Goal: Information Seeking & Learning: Learn about a topic

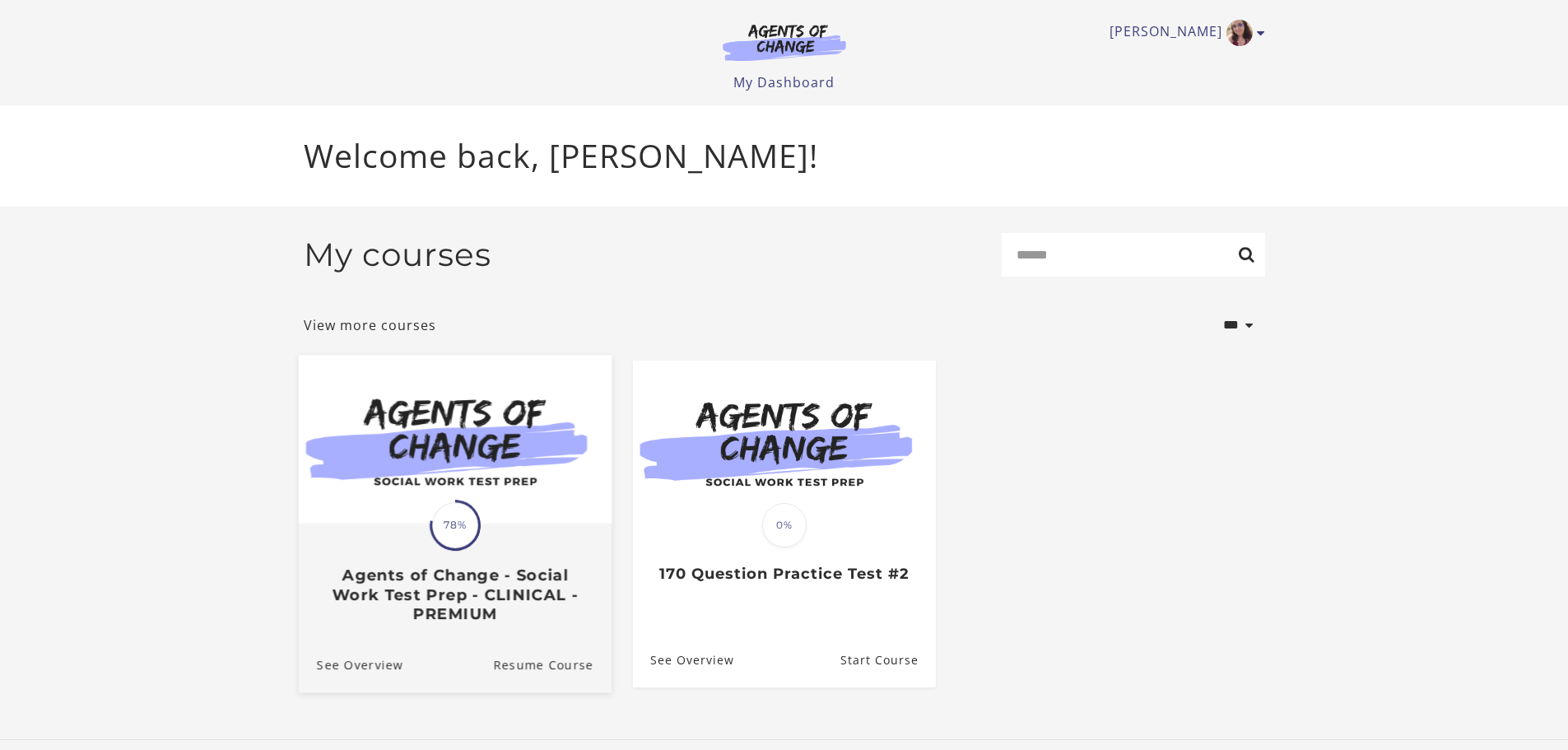
click at [416, 534] on div "Translation missing: en.liquid.partials.dashboard_course_card.progress_descript…" at bounding box center [454, 574] width 313 height 98
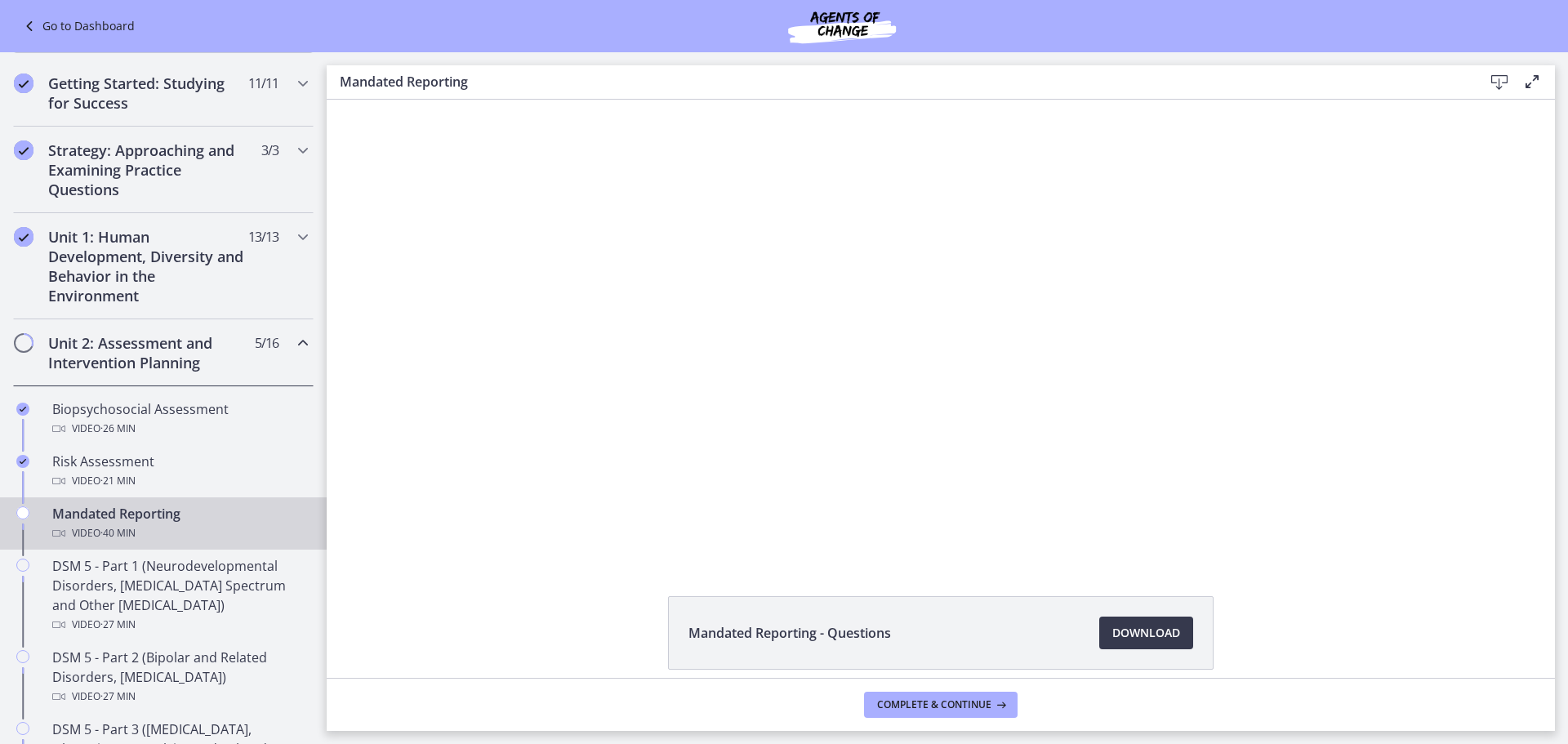
scroll to position [245, 0]
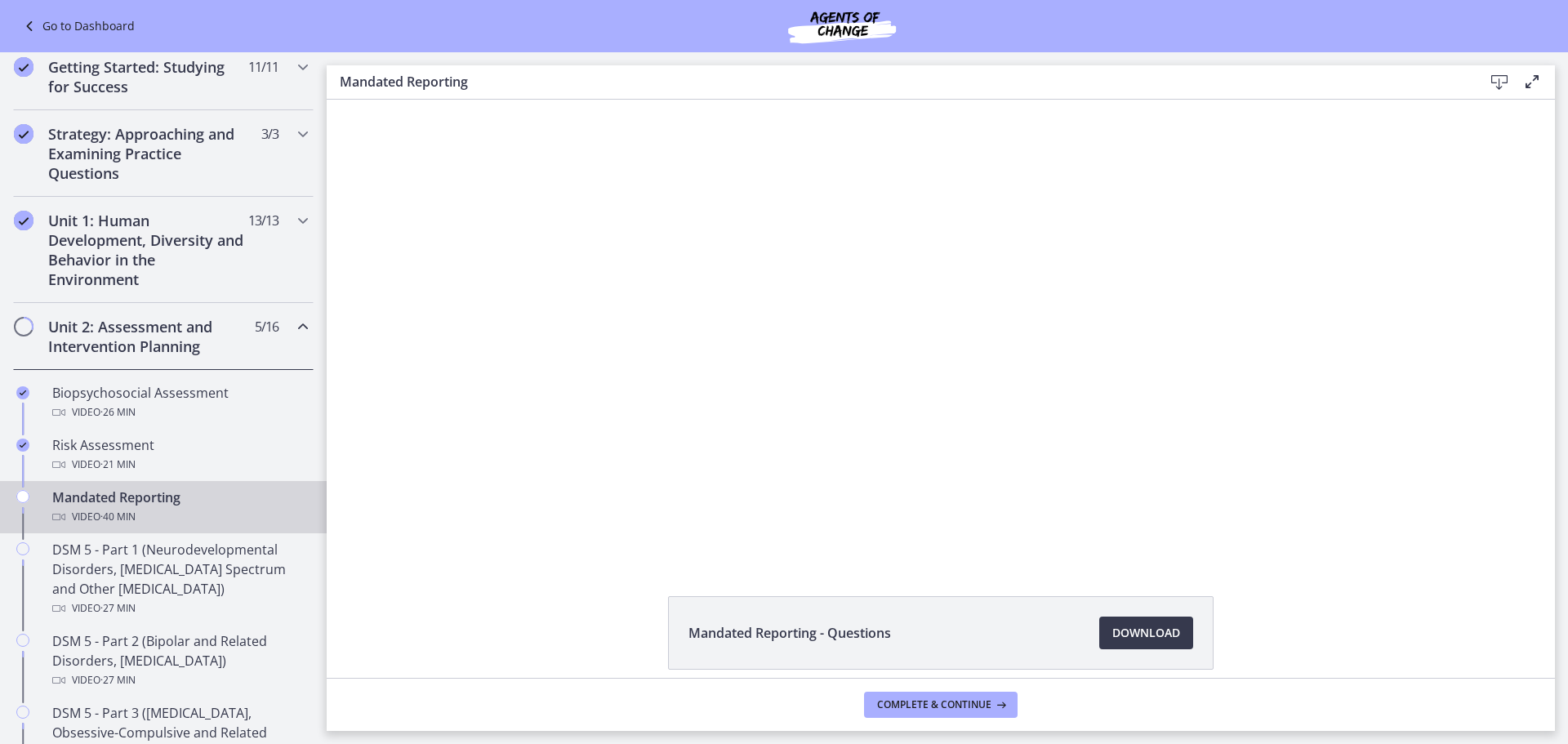
click at [1225, 627] on div "Mandated Reporting - Questions Download Opens in a new window" at bounding box center [941, 671] width 1229 height 152
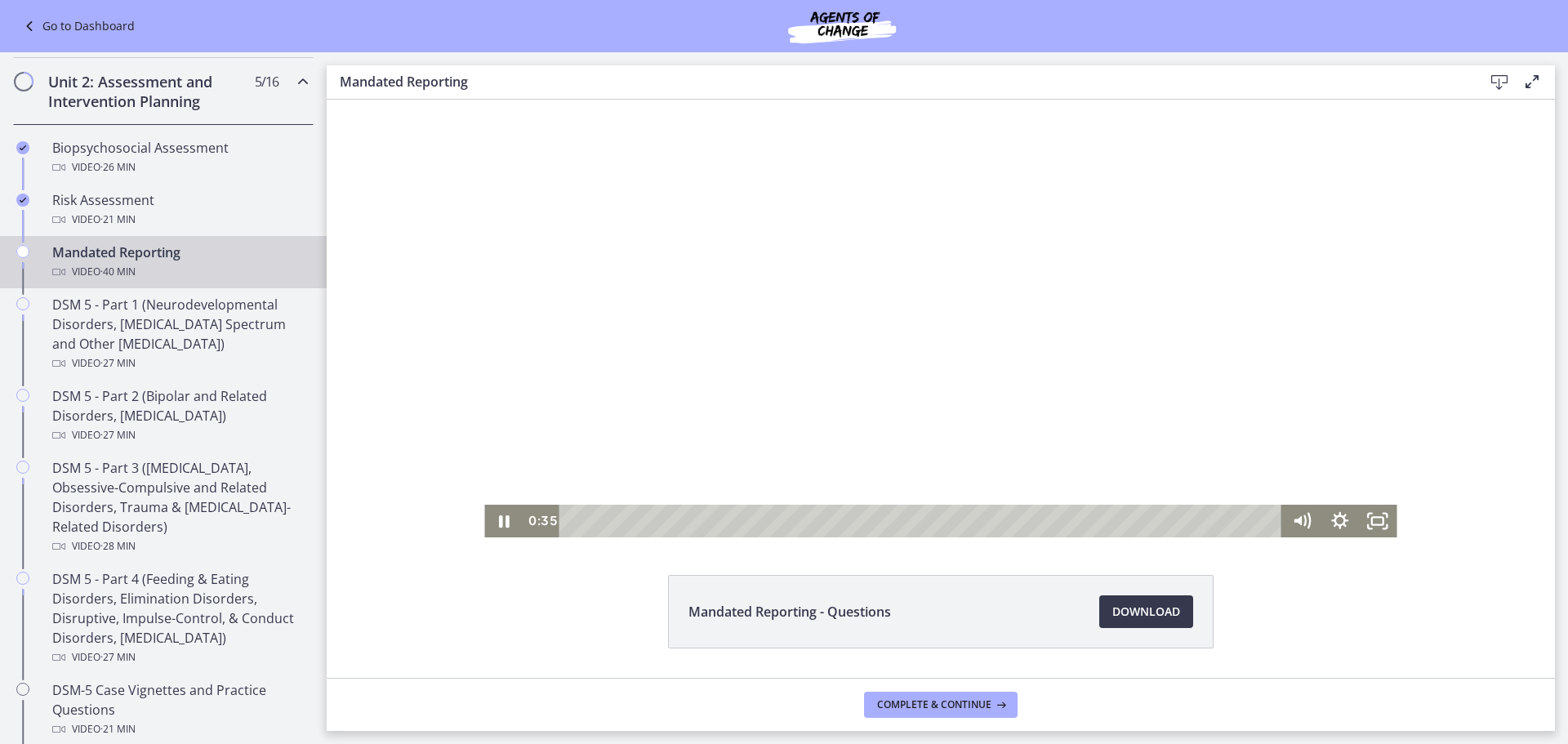
scroll to position [0, 0]
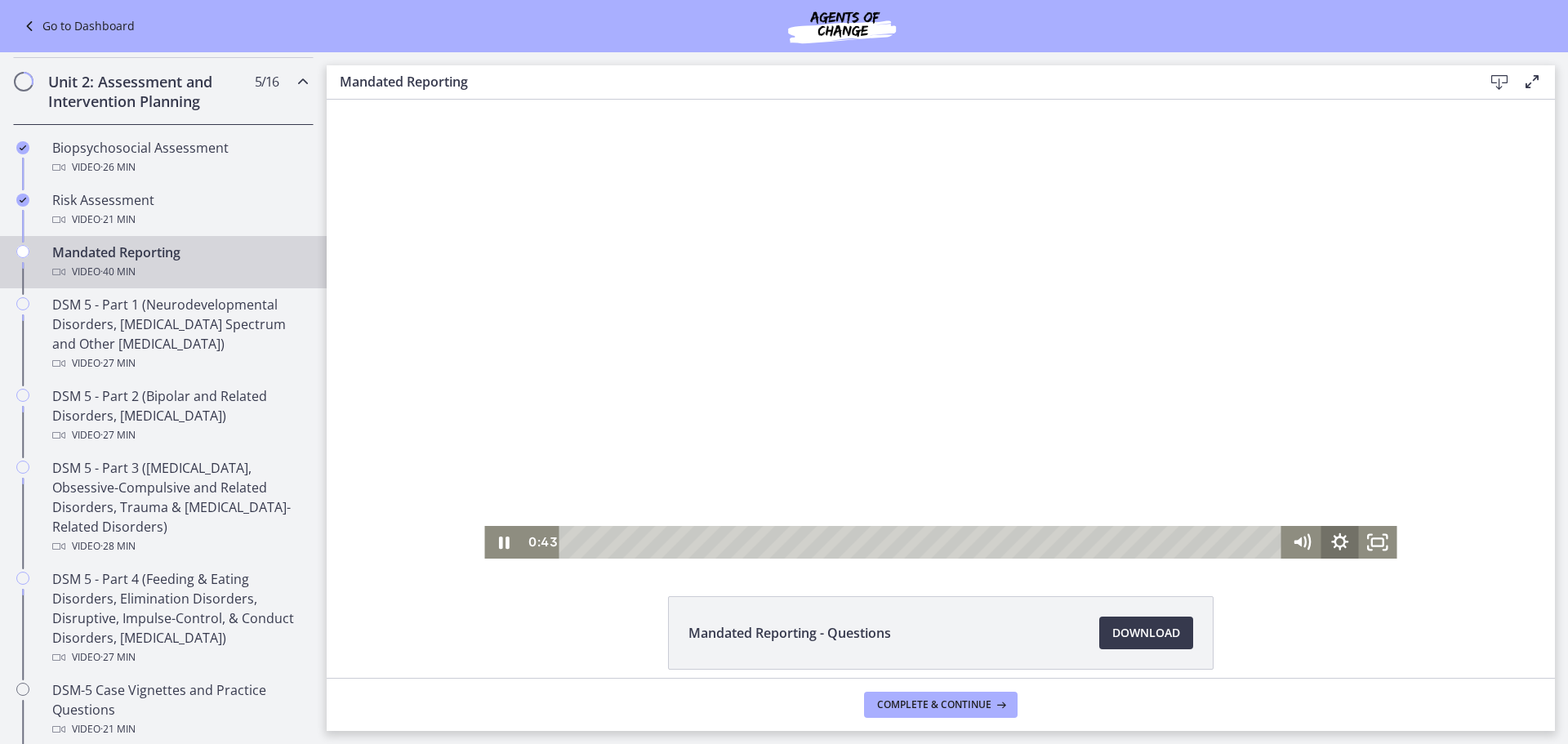
click at [1337, 546] on icon "Show settings menu" at bounding box center [1340, 542] width 18 height 18
click at [1351, 471] on span "1x" at bounding box center [1364, 478] width 47 height 32
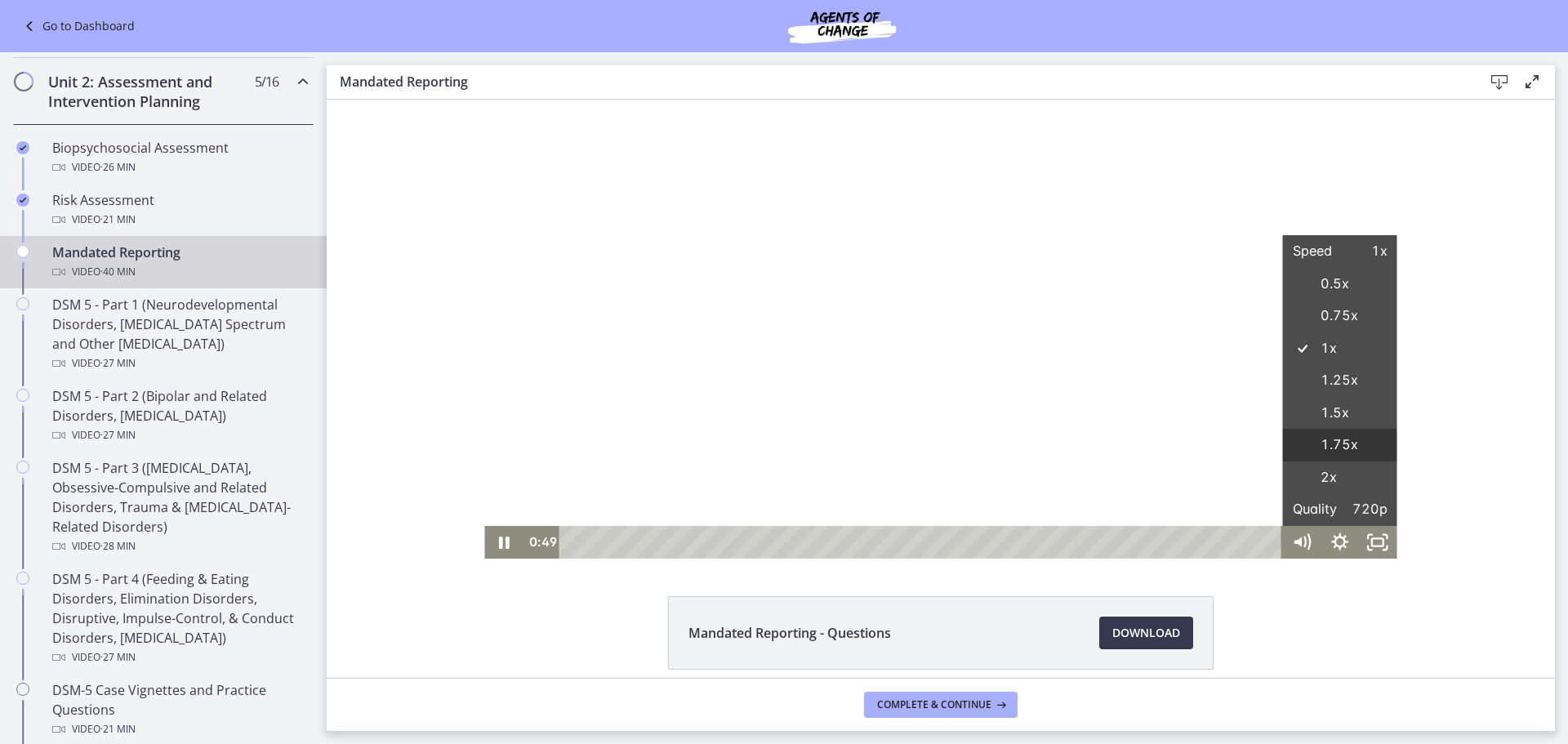
click at [1335, 441] on label "1.75x" at bounding box center [1340, 444] width 114 height 32
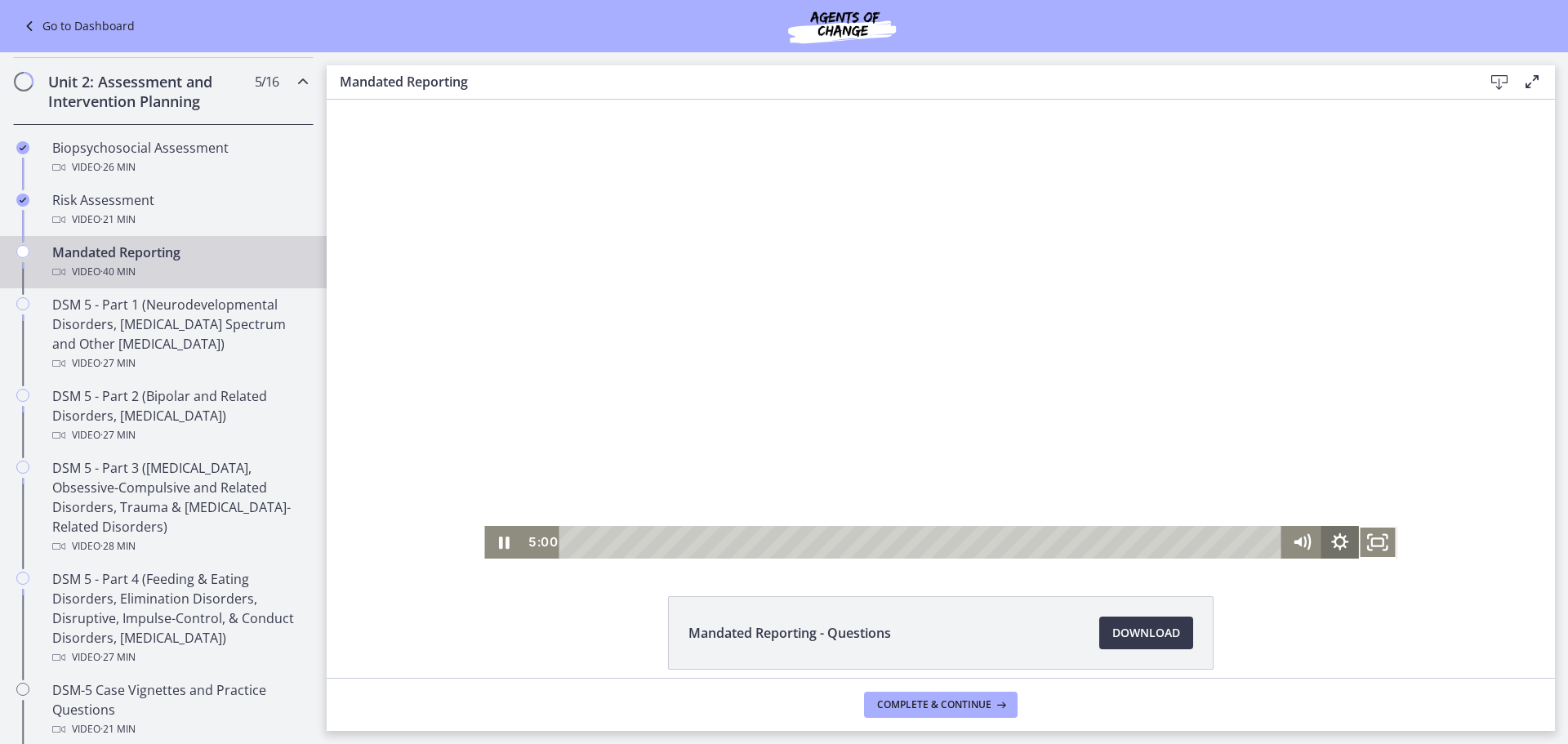
click at [1332, 538] on icon "Show settings menu" at bounding box center [1340, 542] width 18 height 18
click at [1372, 471] on span "1.75x" at bounding box center [1364, 478] width 47 height 32
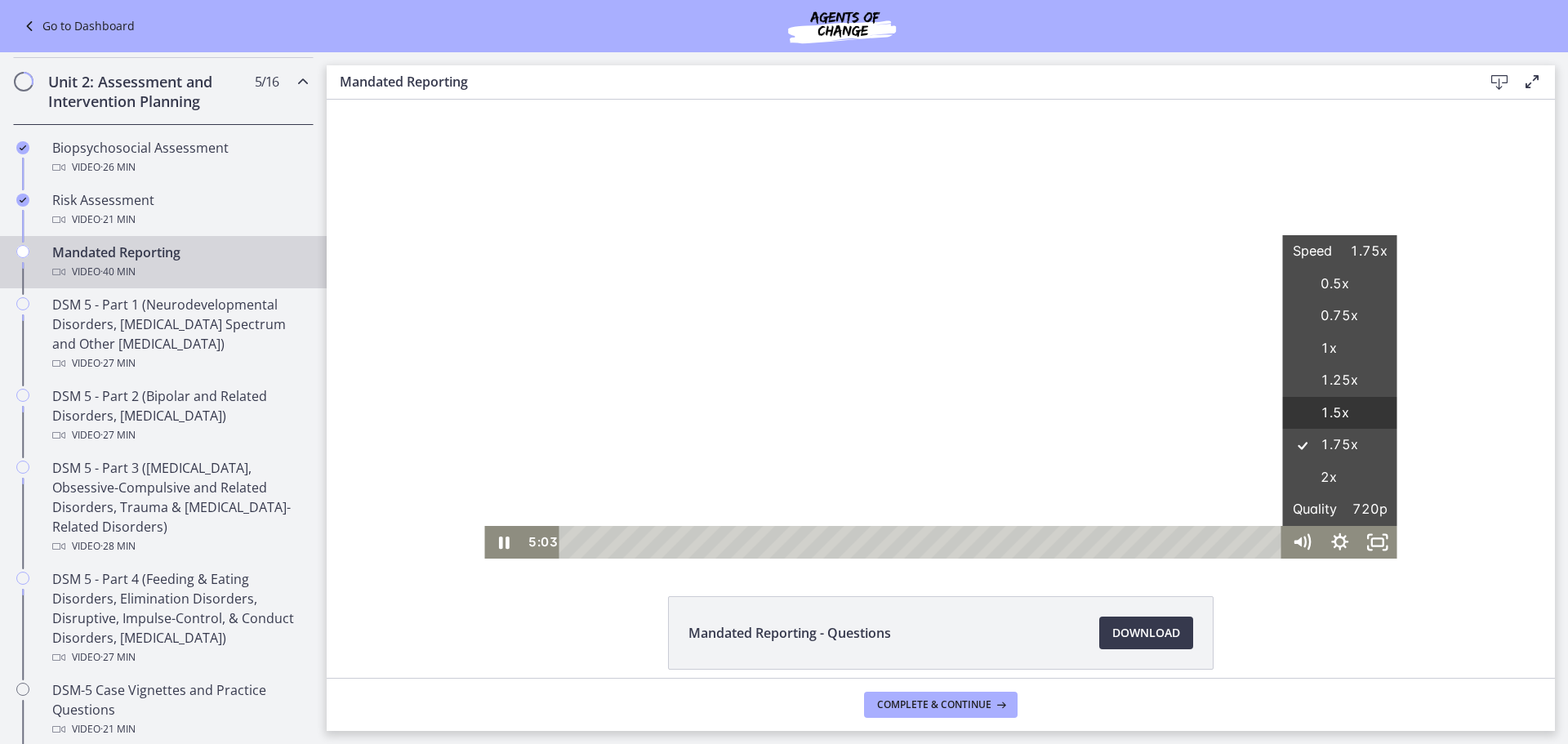
click at [1320, 411] on label "1.5x" at bounding box center [1340, 413] width 114 height 32
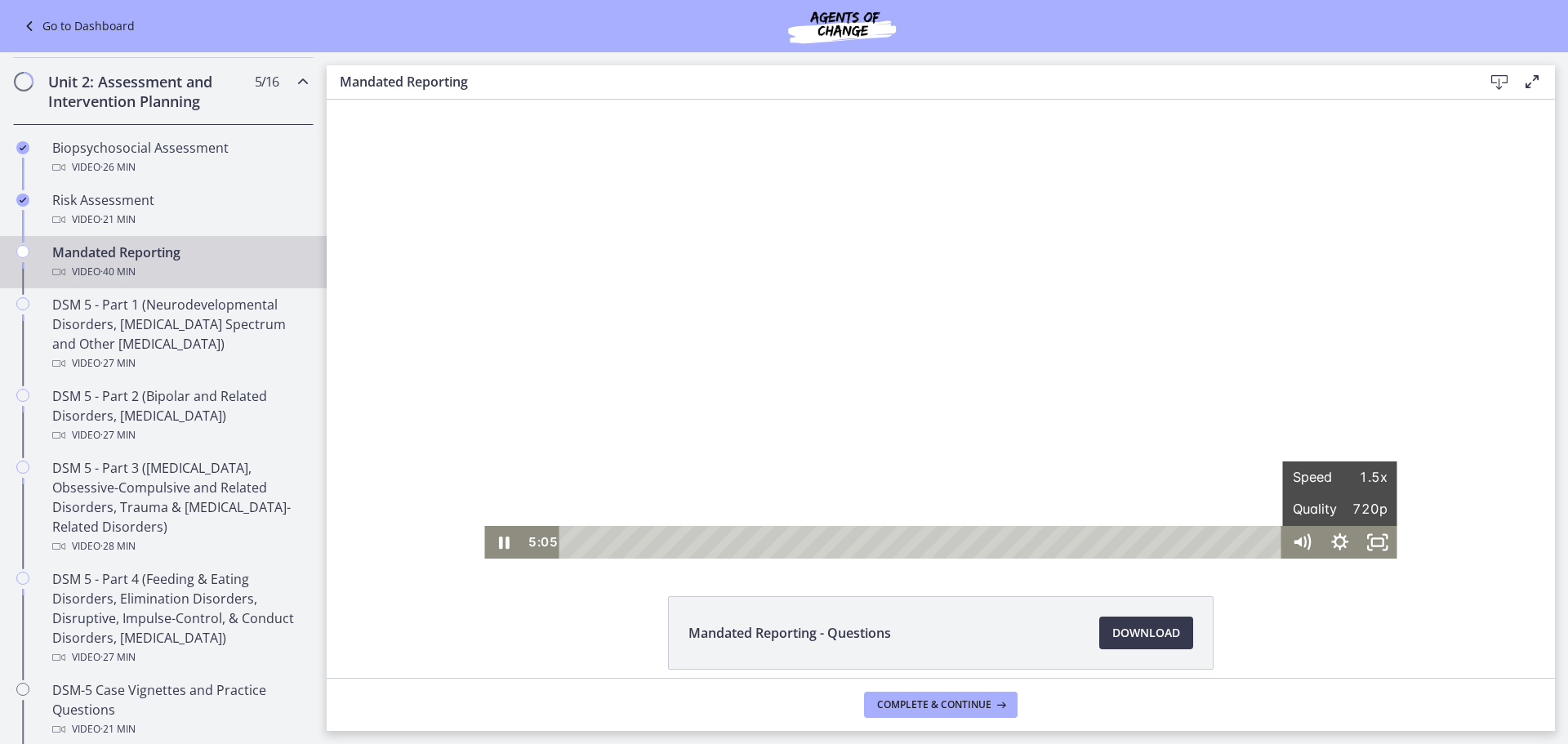
click at [1491, 561] on div "Mandated Reporting - Questions Download Opens in a new window" at bounding box center [941, 389] width 1229 height 578
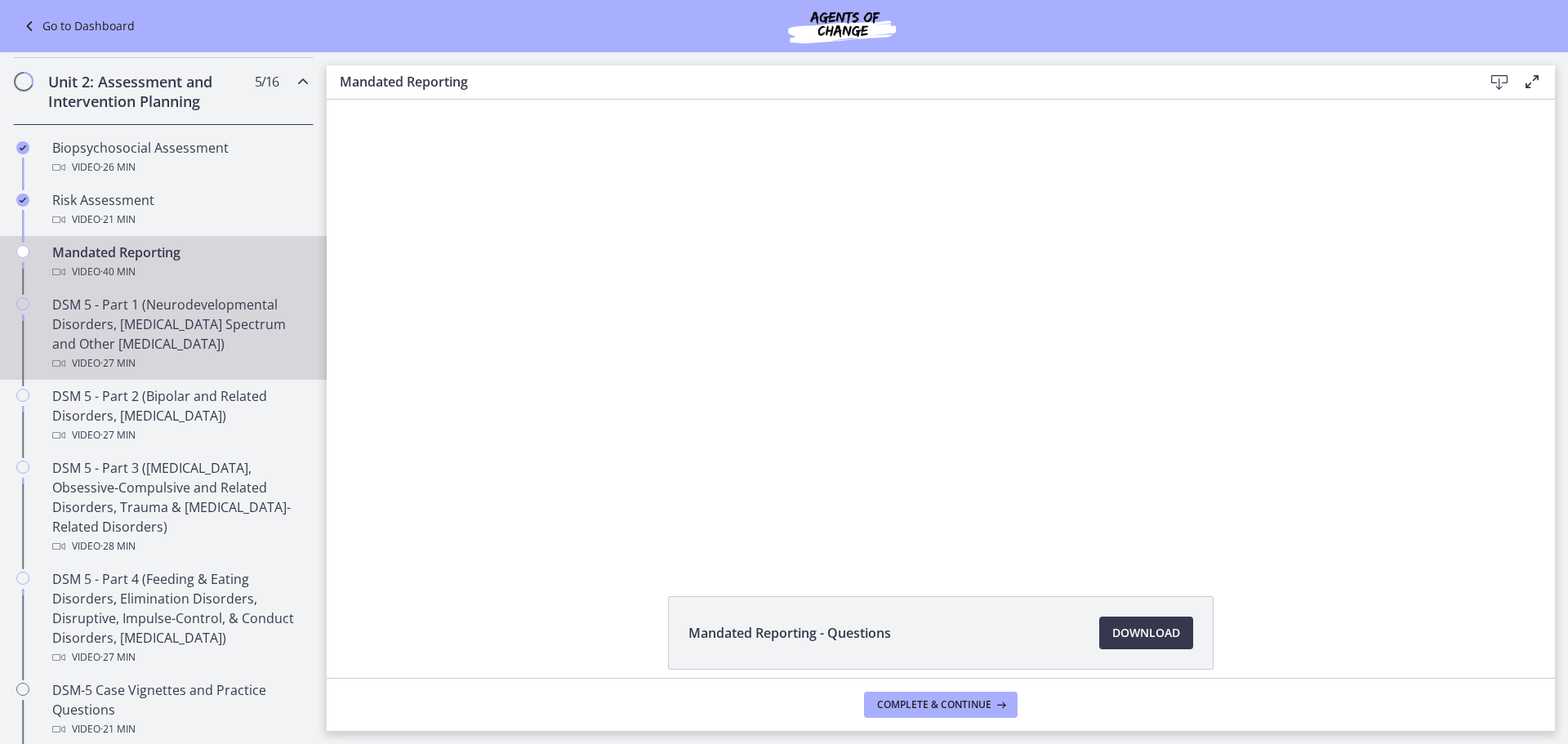
click at [151, 329] on div "DSM 5 - Part 1 (Neurodevelopmental Disorders, [MEDICAL_DATA] Spectrum and Other…" at bounding box center [180, 333] width 255 height 78
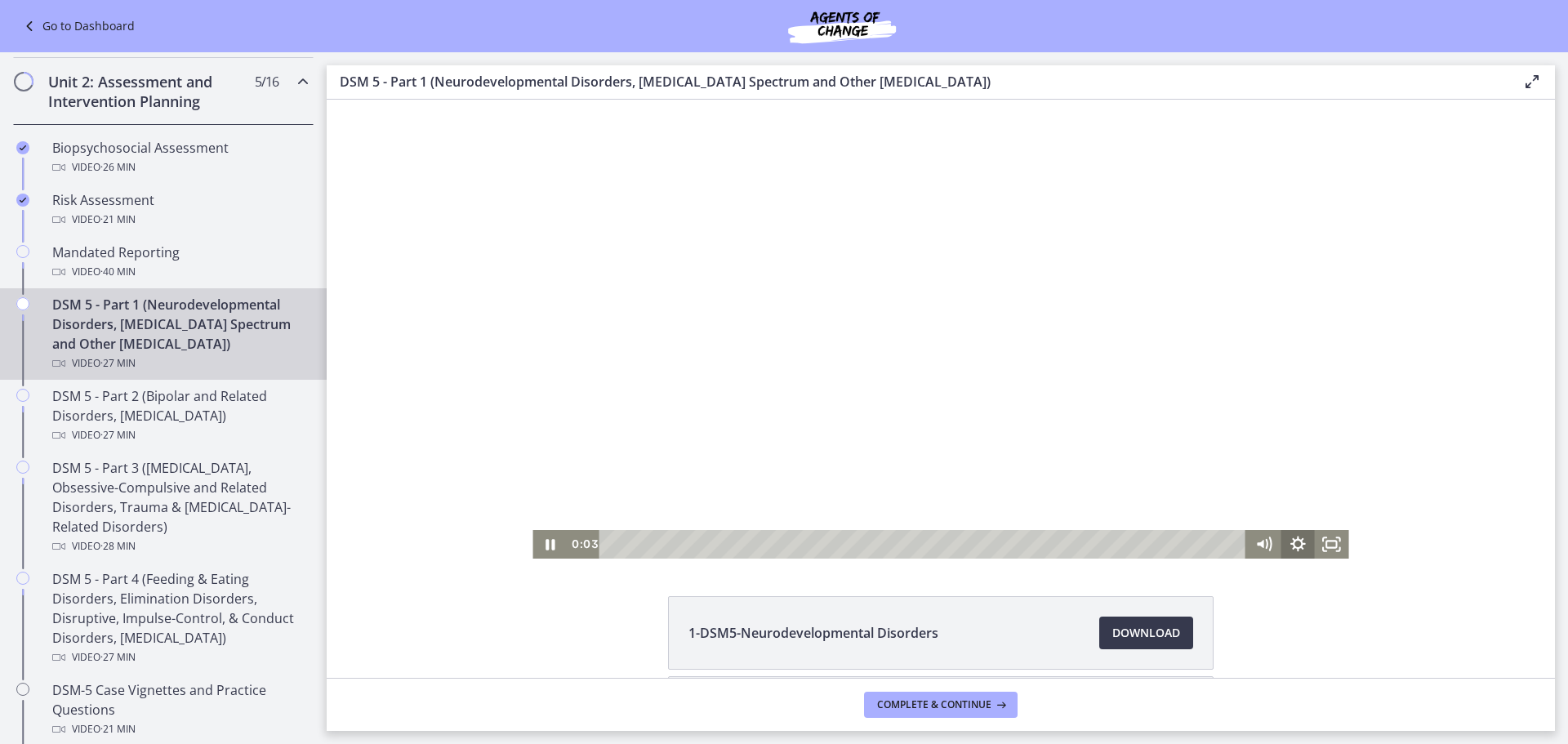
click at [1295, 542] on icon "Show settings menu" at bounding box center [1299, 544] width 16 height 16
click at [1298, 475] on span "1.5x" at bounding box center [1319, 486] width 42 height 29
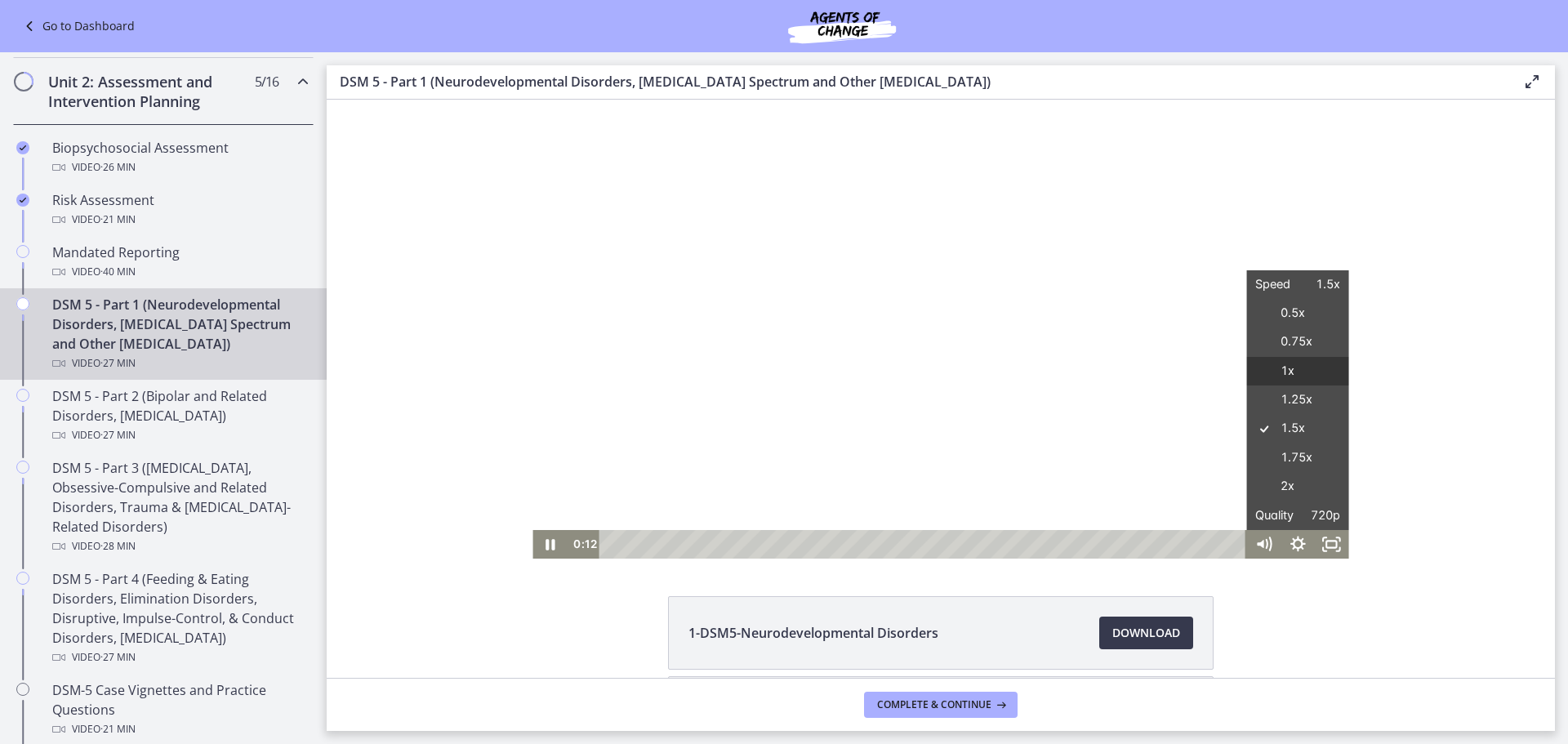
click at [1288, 373] on label "1x" at bounding box center [1298, 372] width 102 height 30
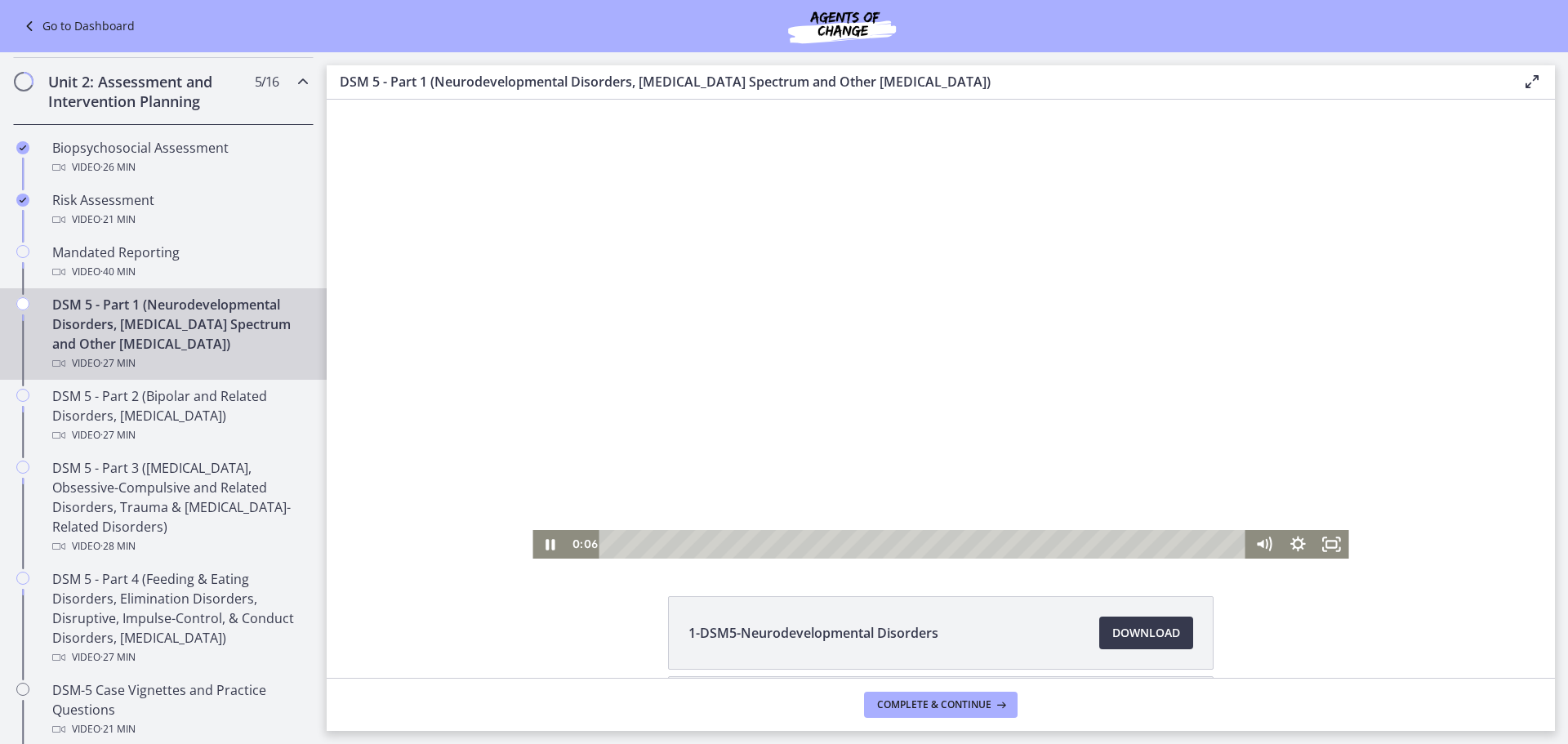
click at [613, 541] on div "Playbar" at bounding box center [926, 544] width 627 height 29
click at [991, 322] on div at bounding box center [940, 329] width 816 height 459
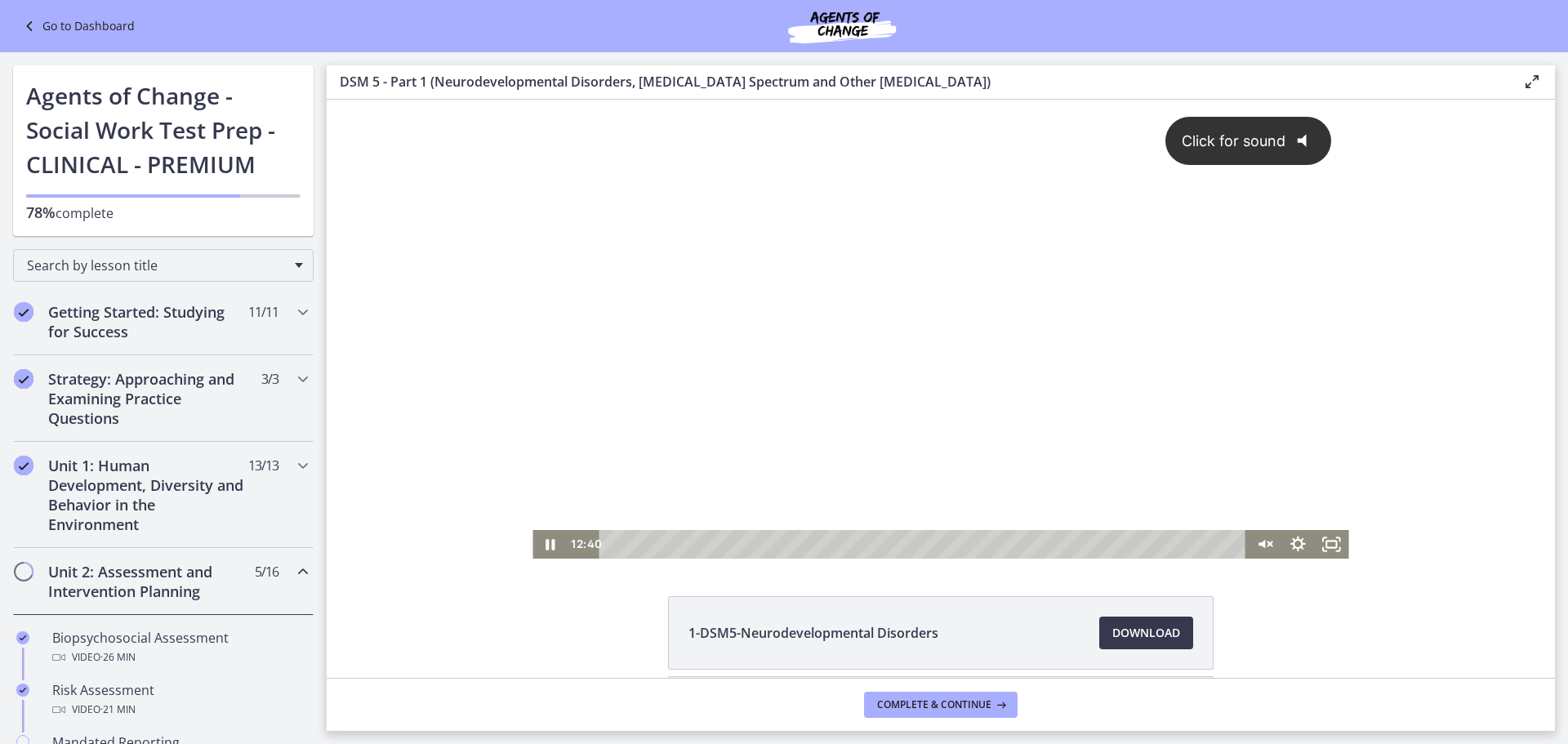
click at [878, 353] on div "Click for sound @keyframes VOLUME_SMALL_WAVE_FLASH { 0% { opacity: 0; } 33% { o…" at bounding box center [940, 315] width 816 height 430
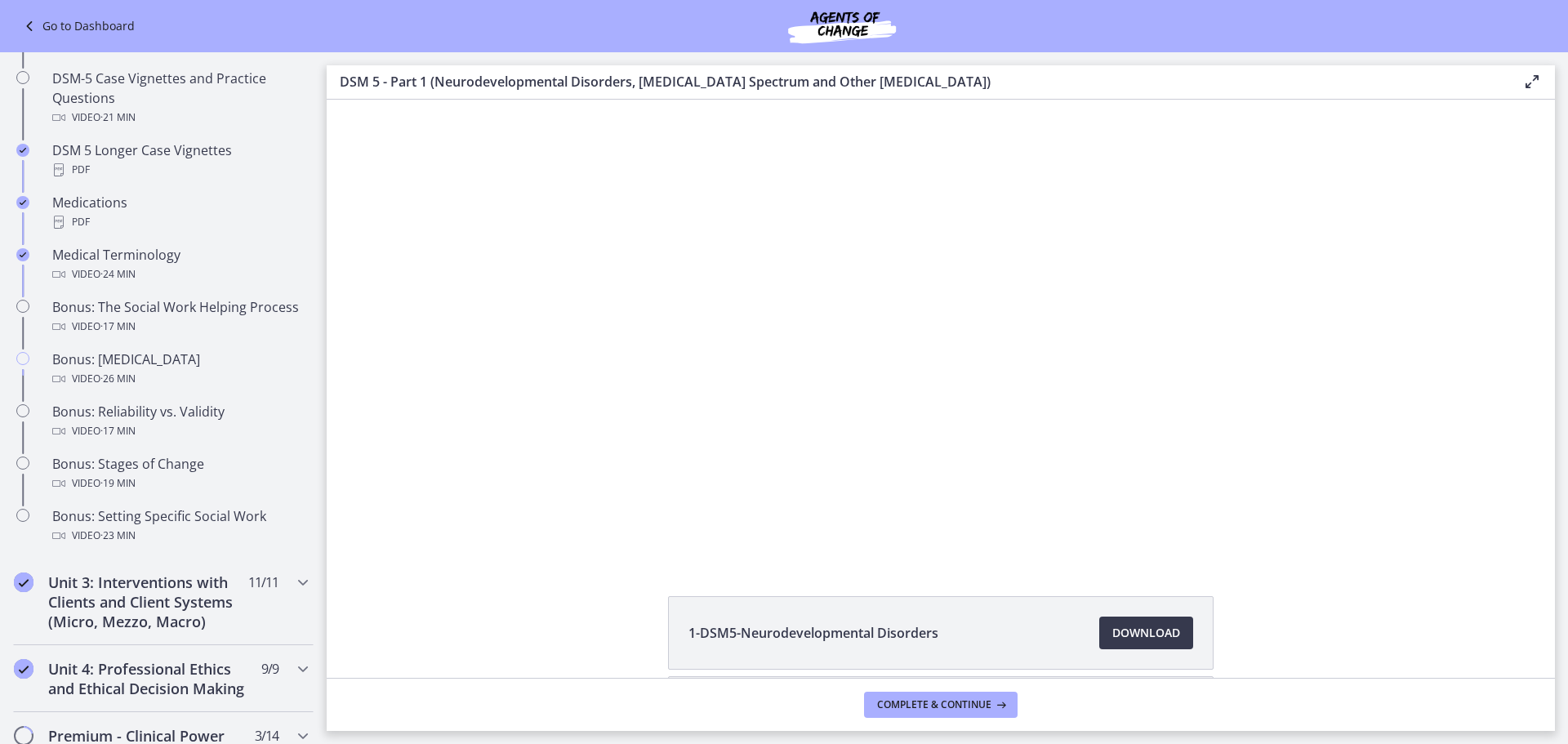
scroll to position [1062, 0]
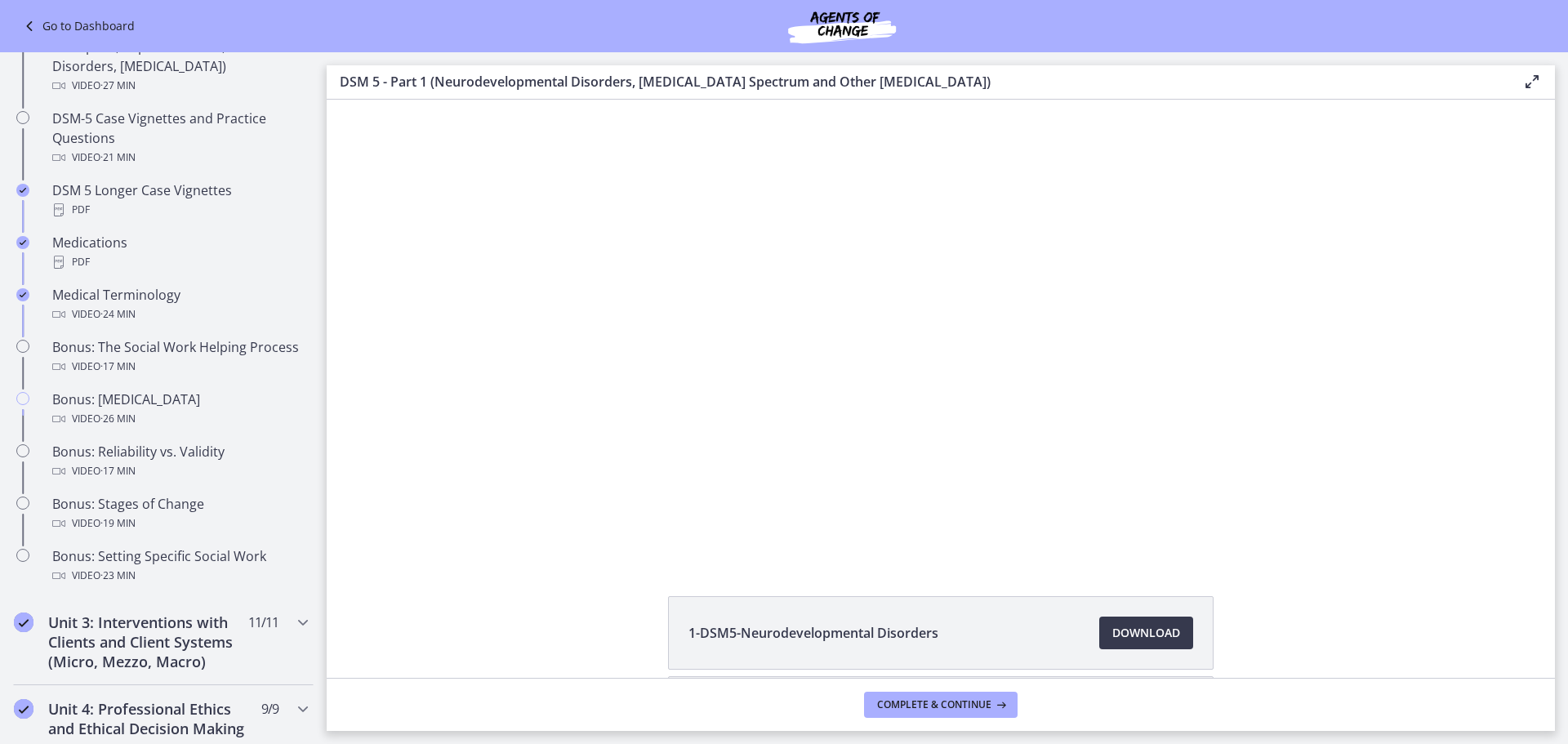
click at [55, 32] on link "Go to Dashboard" at bounding box center [76, 26] width 115 height 19
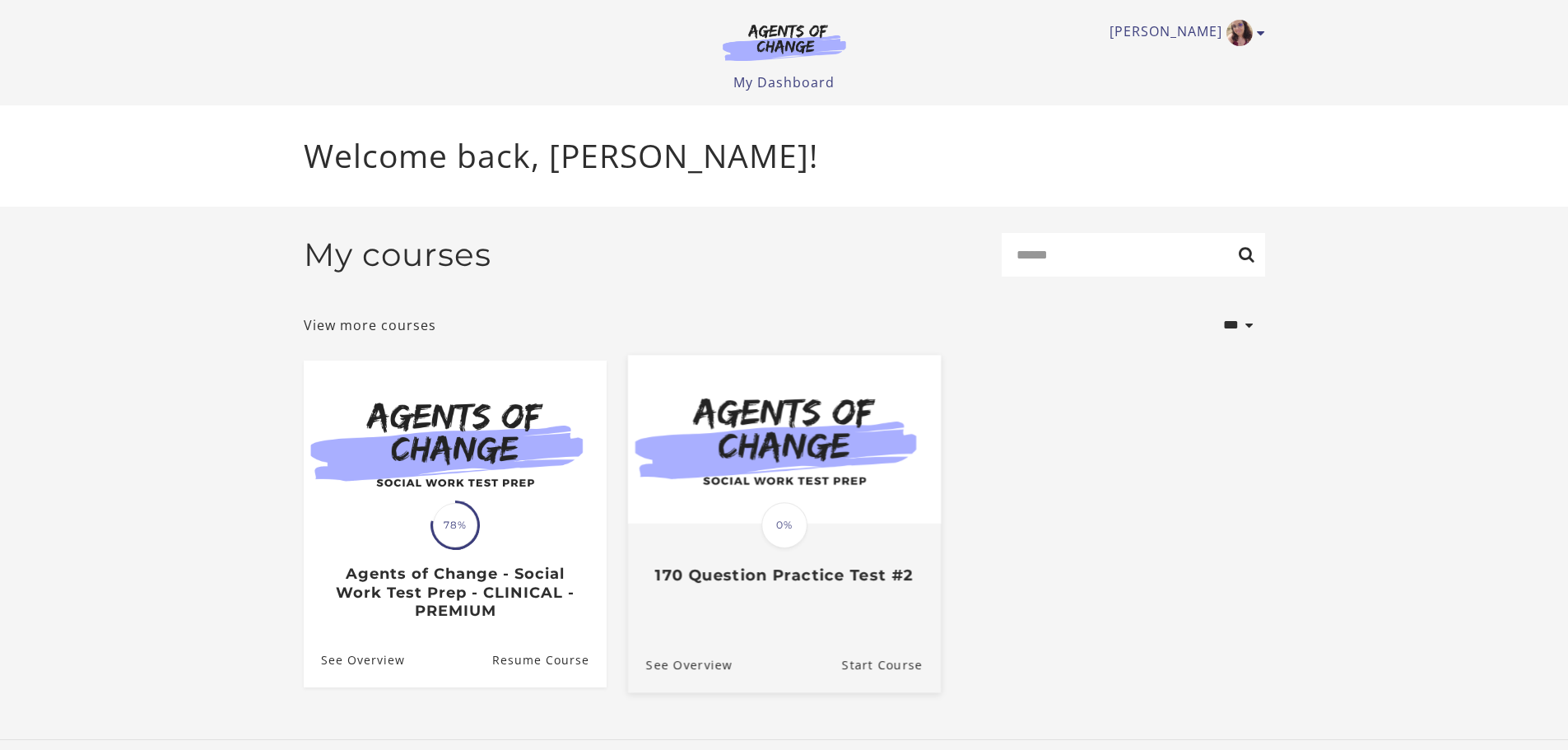
click at [807, 496] on img at bounding box center [784, 439] width 313 height 169
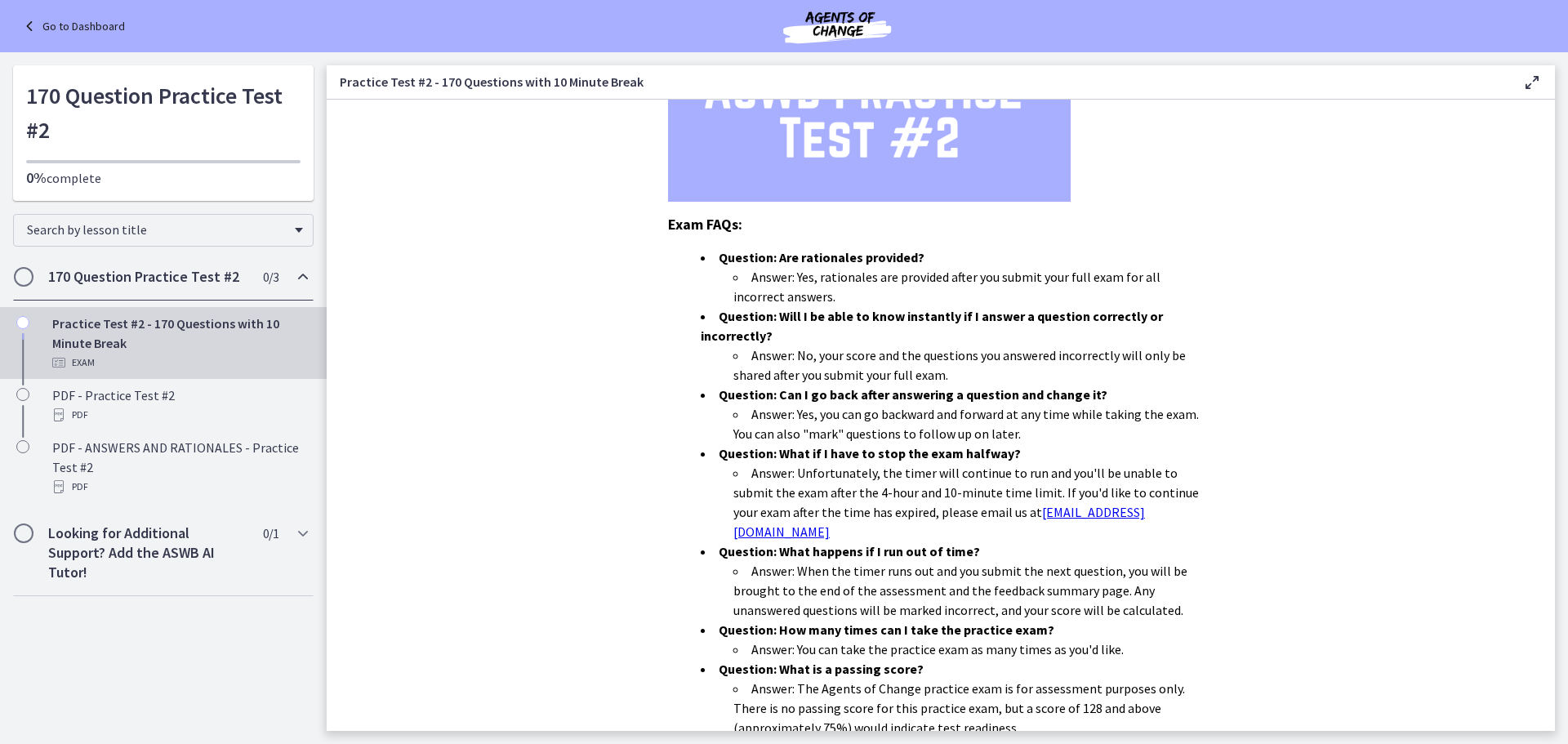
scroll to position [405, 0]
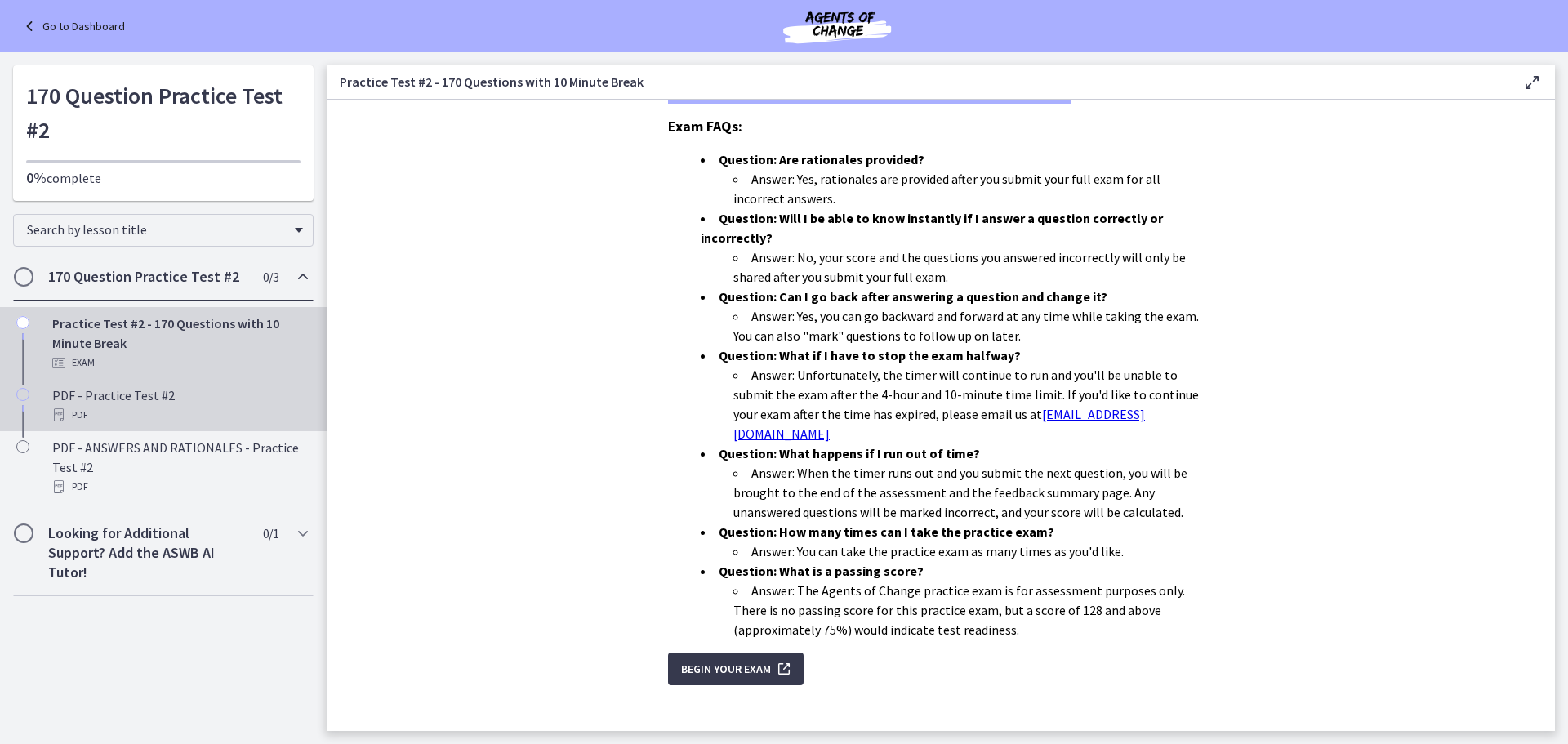
click at [142, 400] on div "PDF - Practice Test #2 PDF" at bounding box center [180, 405] width 255 height 39
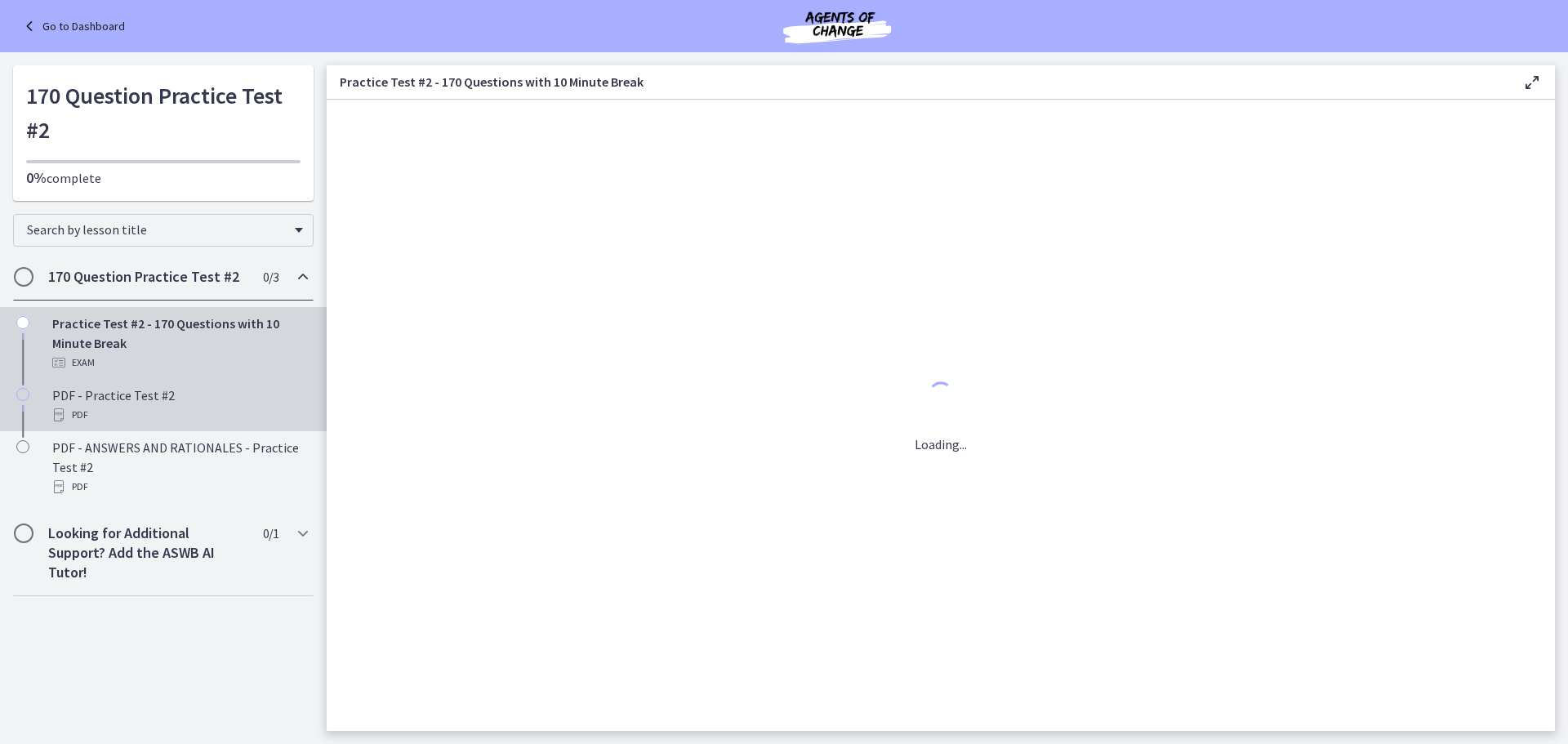
scroll to position [0, 0]
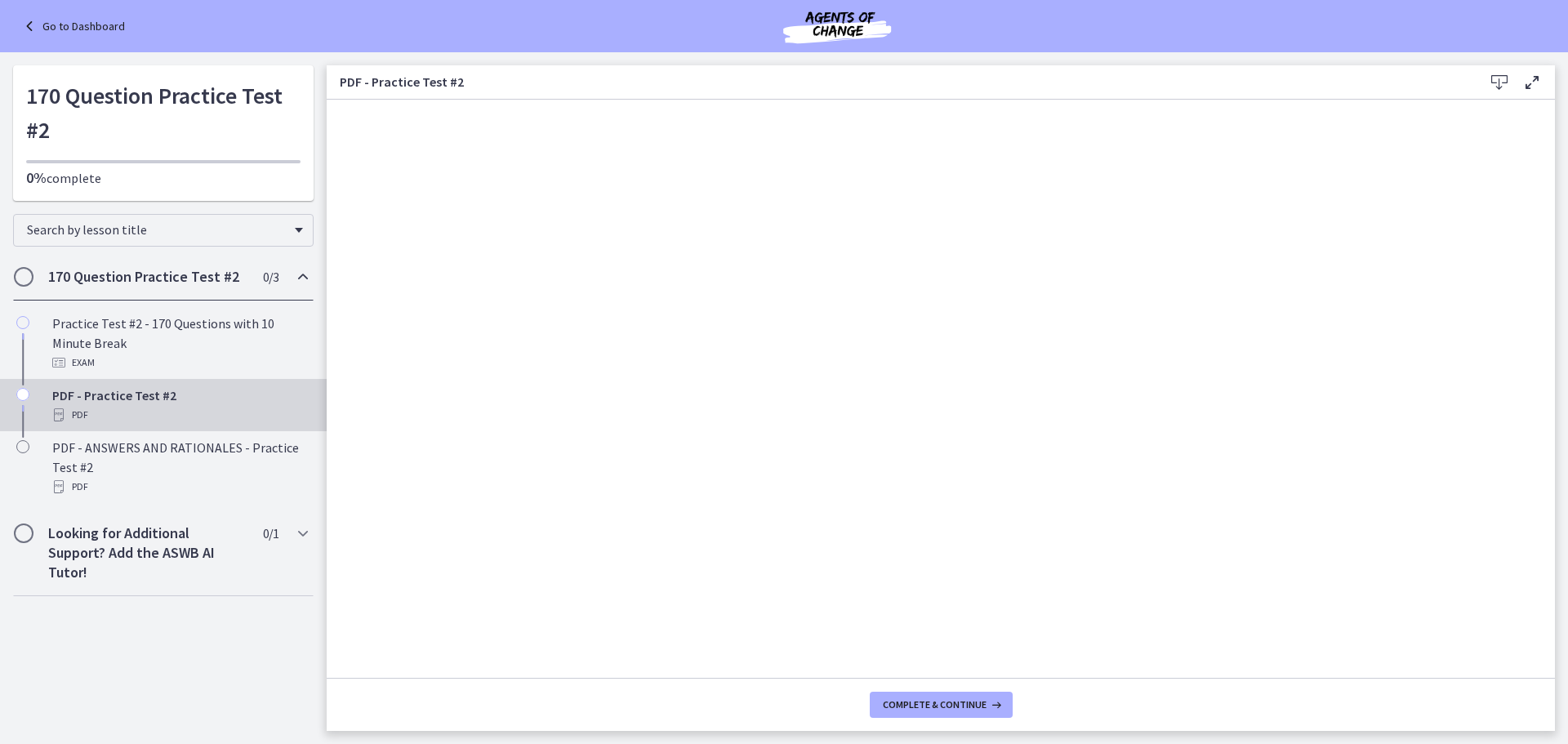
click at [1501, 85] on icon at bounding box center [1500, 82] width 19 height 19
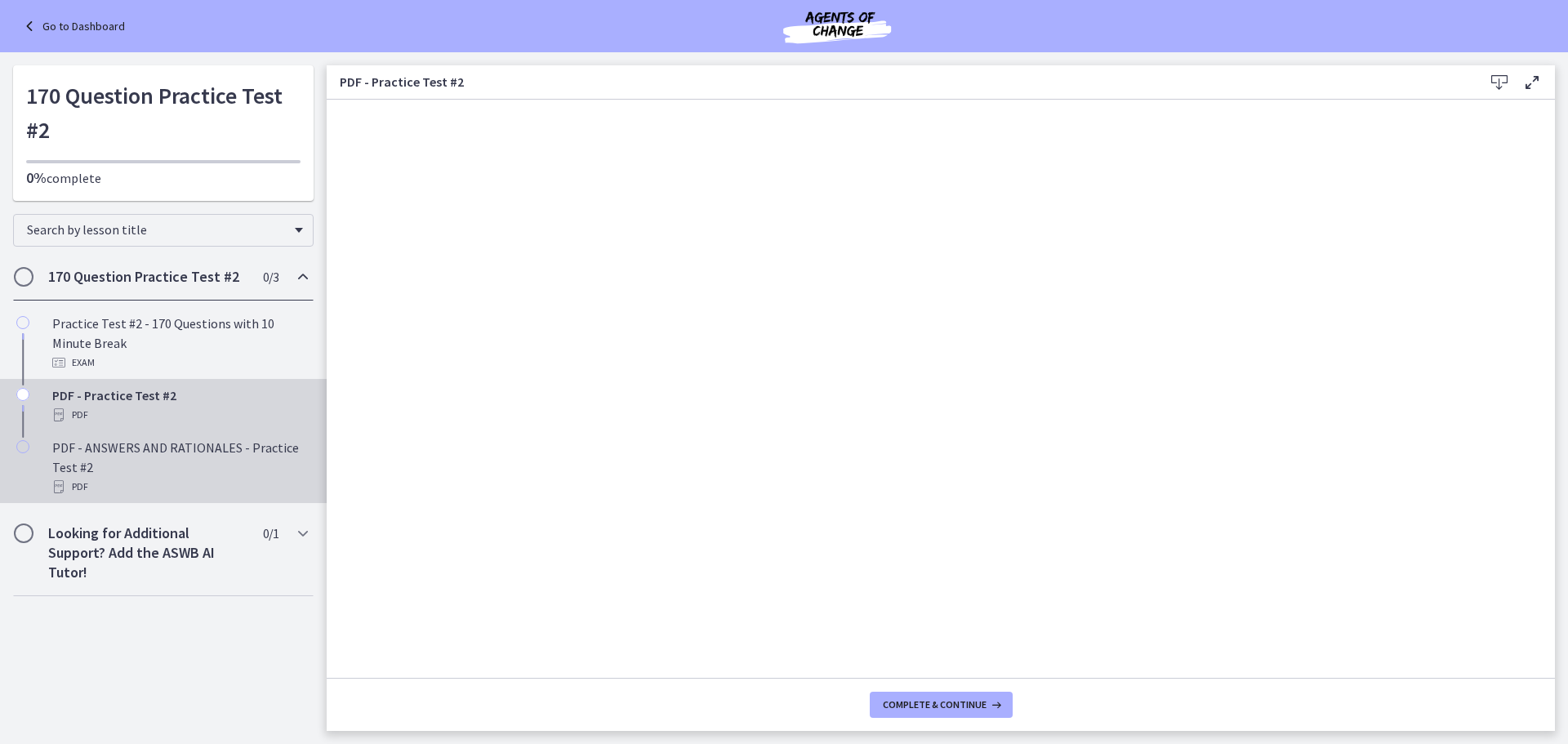
click at [103, 458] on div "PDF - ANSWERS AND RATIONALES - Practice Test #2 PDF" at bounding box center [180, 467] width 255 height 59
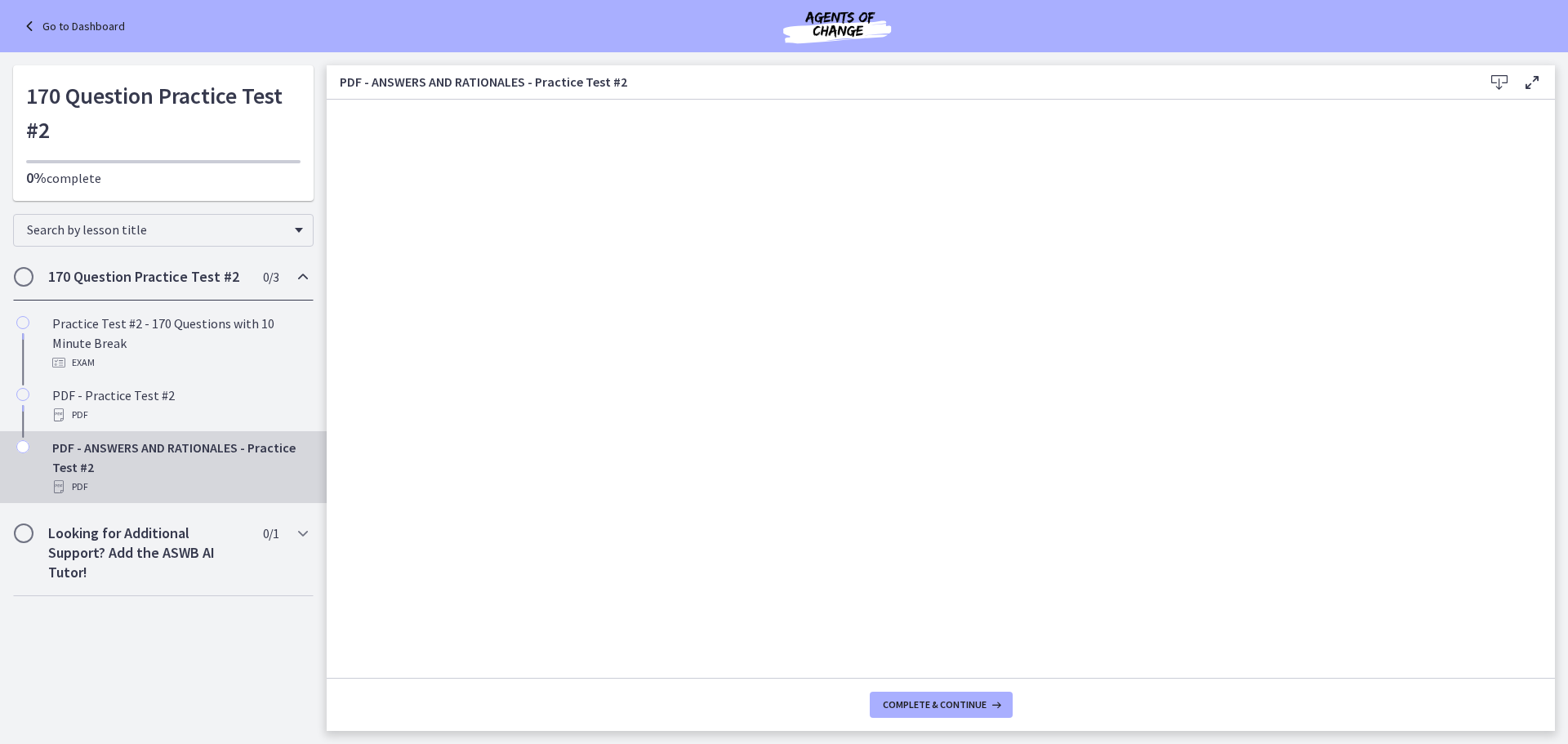
click at [1499, 78] on icon at bounding box center [1500, 82] width 19 height 19
click at [32, 23] on icon at bounding box center [31, 26] width 23 height 19
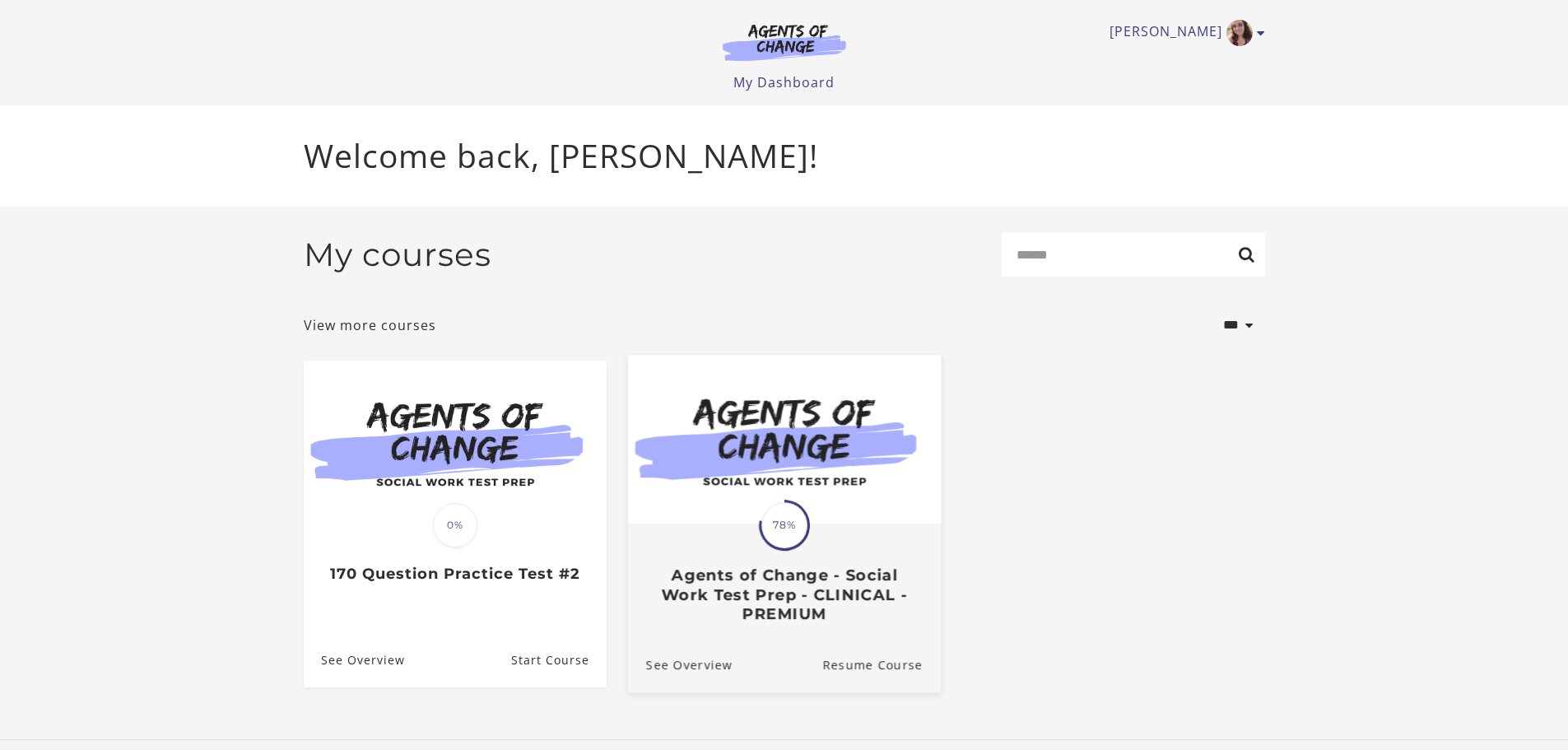
click at [788, 511] on span "78%" at bounding box center [784, 525] width 46 height 46
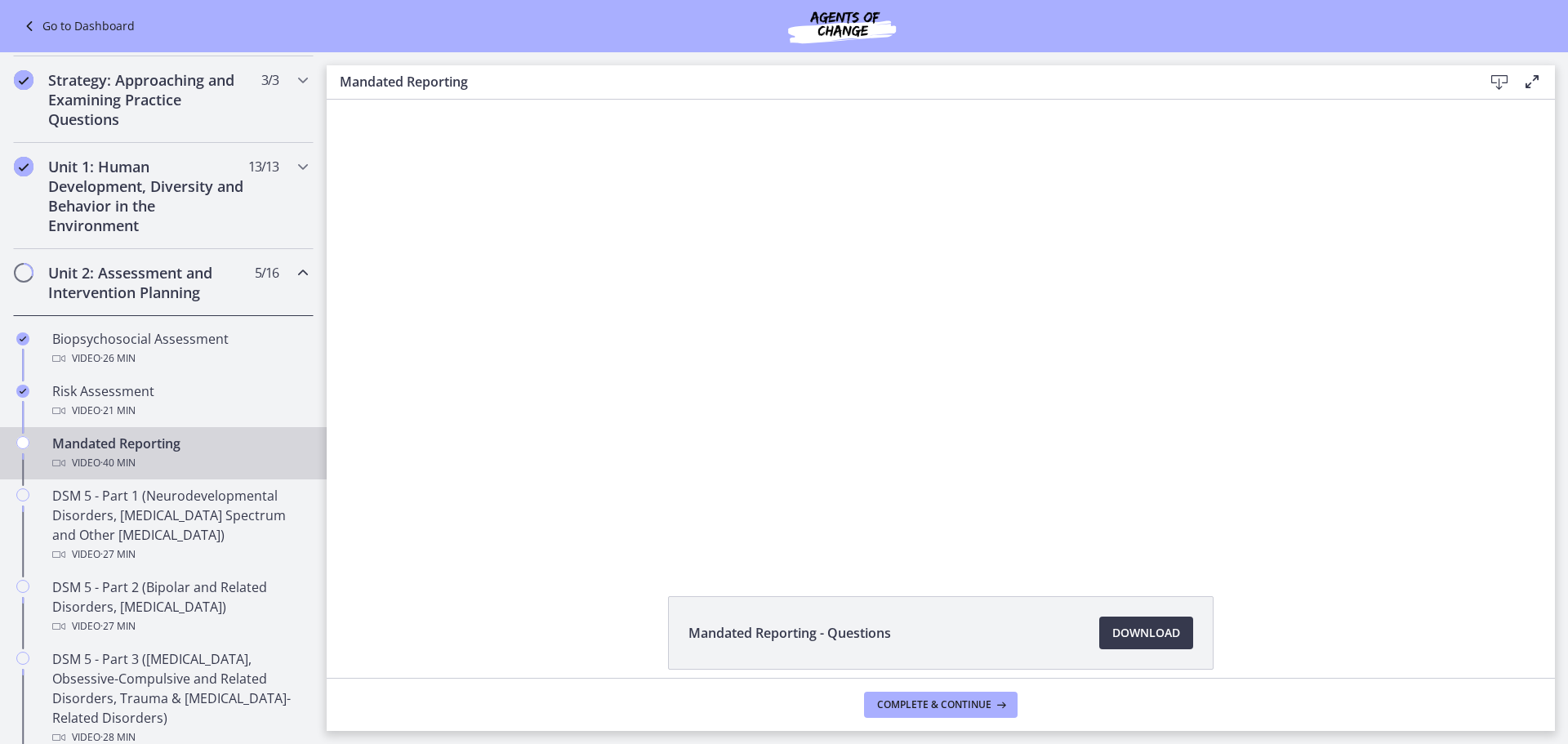
scroll to position [327, 0]
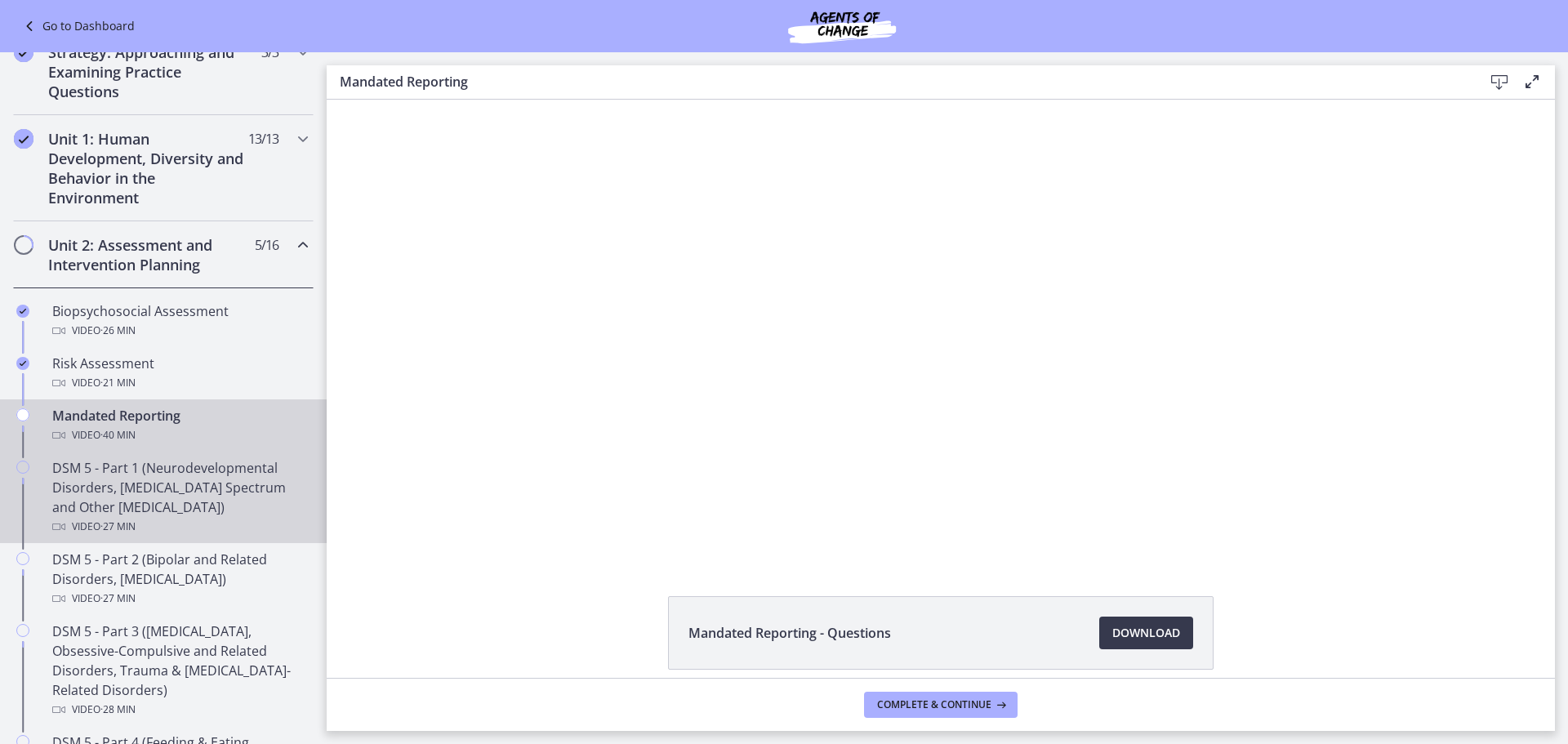
click at [120, 486] on div "DSM 5 - Part 1 (Neurodevelopmental Disorders, [MEDICAL_DATA] Spectrum and Other…" at bounding box center [180, 497] width 255 height 78
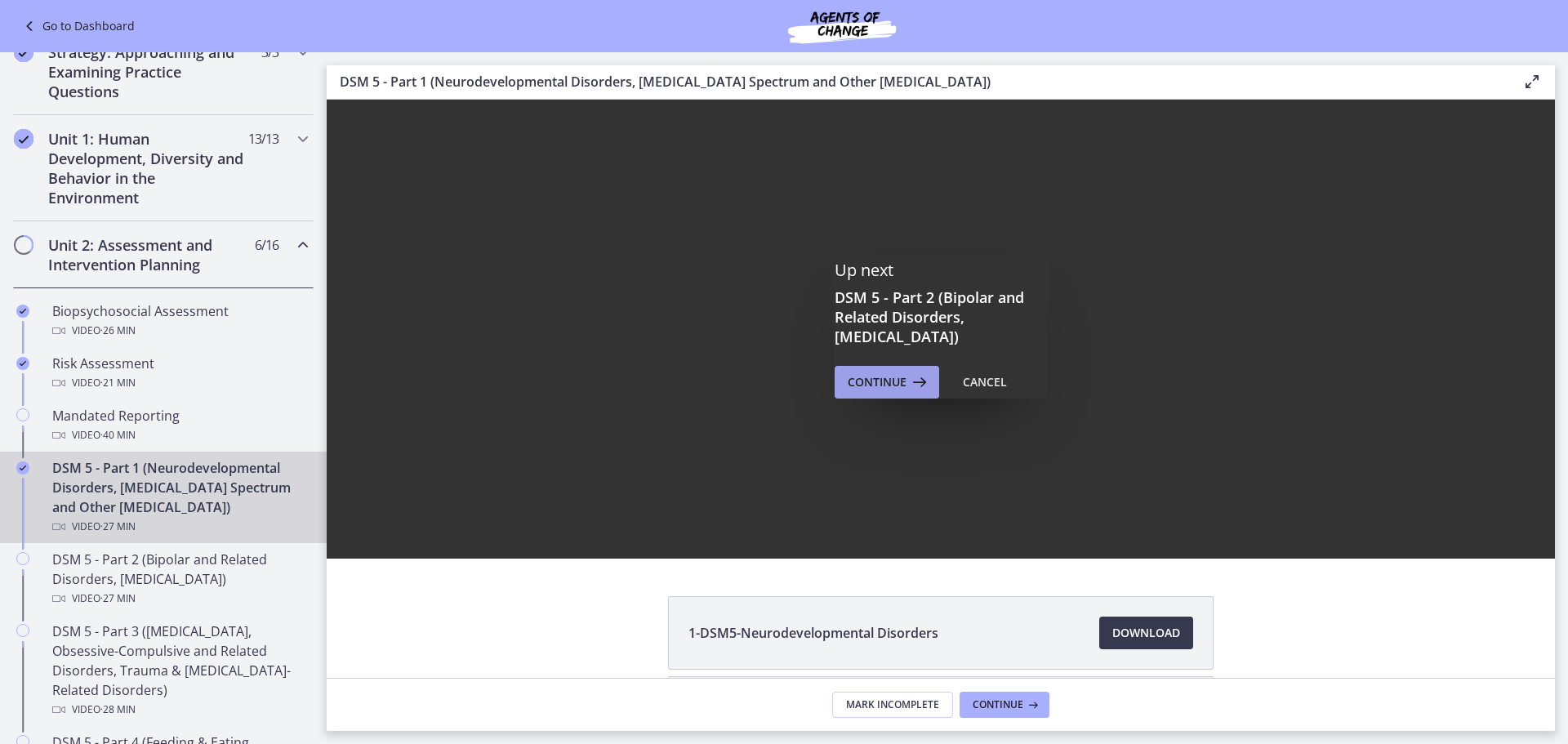
click at [876, 384] on span "Continue" at bounding box center [876, 382] width 59 height 19
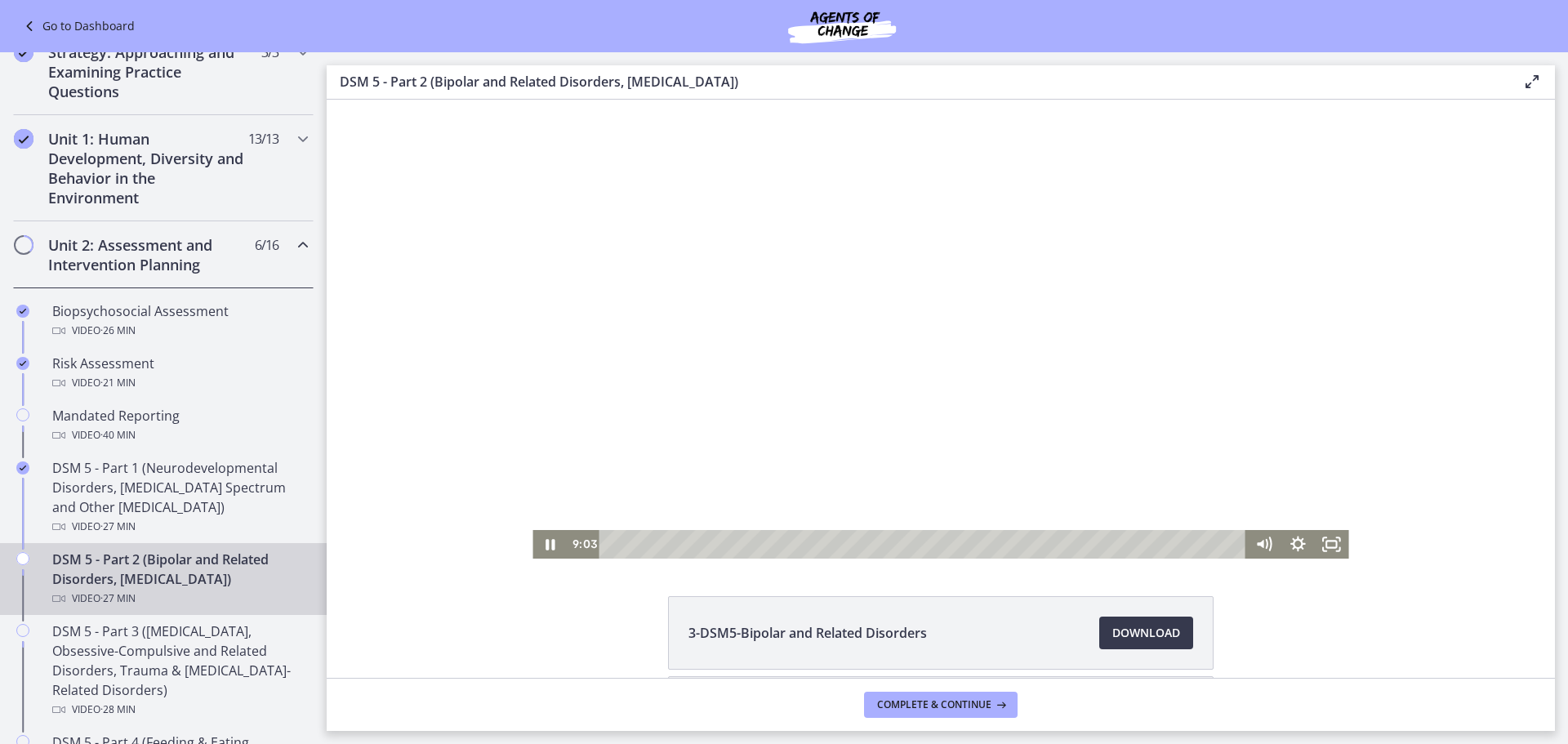
click at [915, 297] on div at bounding box center [940, 329] width 816 height 459
